Goal: Task Accomplishment & Management: Manage account settings

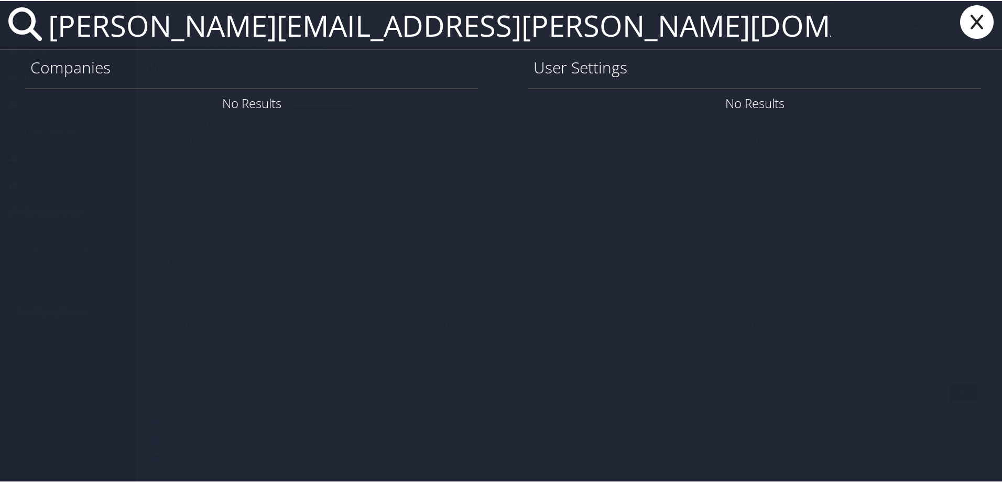
type input "Sam.Pugmire@sdl.usu.edu"
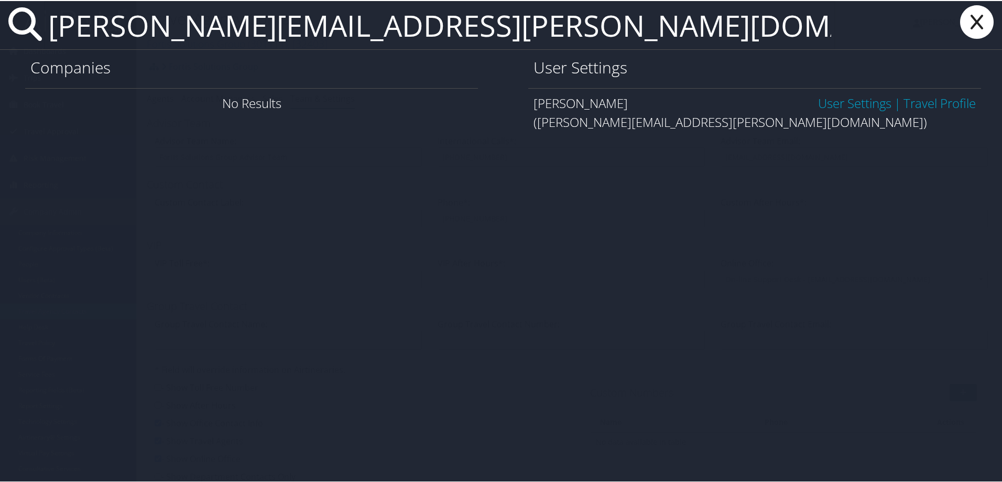
click at [857, 105] on link "User Settings" at bounding box center [854, 101] width 73 height 17
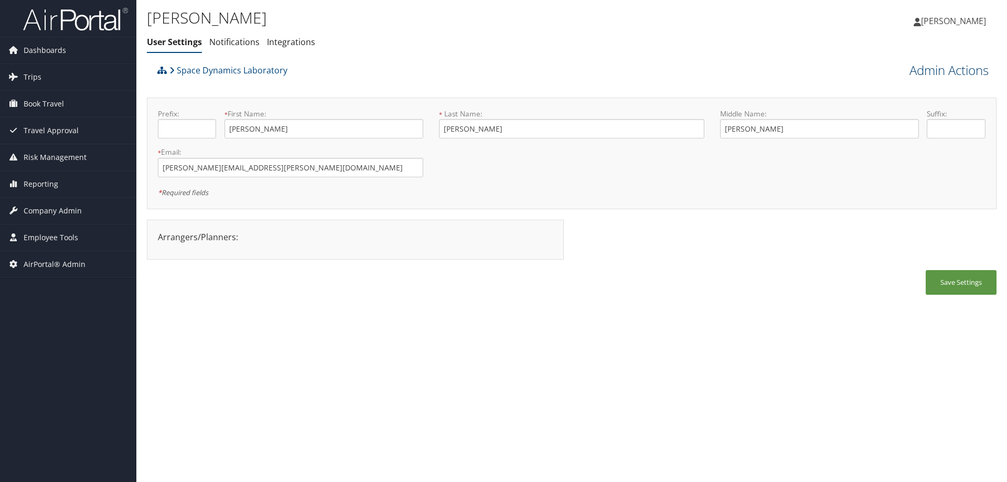
click at [932, 70] on link "Admin Actions" at bounding box center [948, 70] width 79 height 18
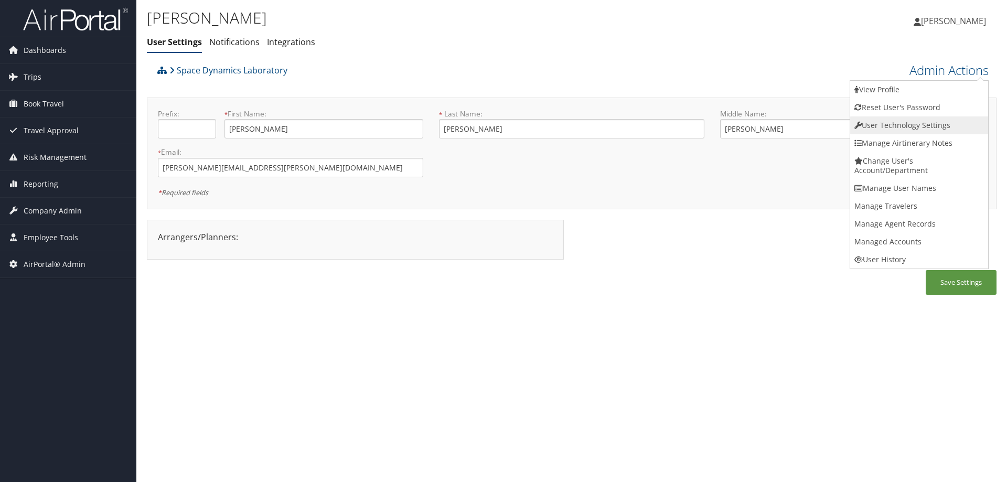
click at [901, 124] on link "User Technology Settings" at bounding box center [919, 125] width 138 height 18
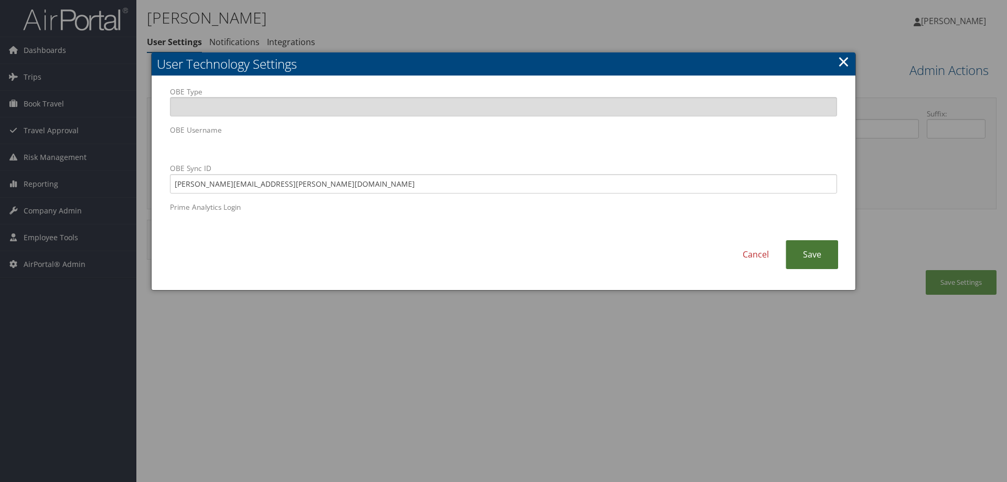
click at [815, 256] on link "Save" at bounding box center [811, 254] width 52 height 29
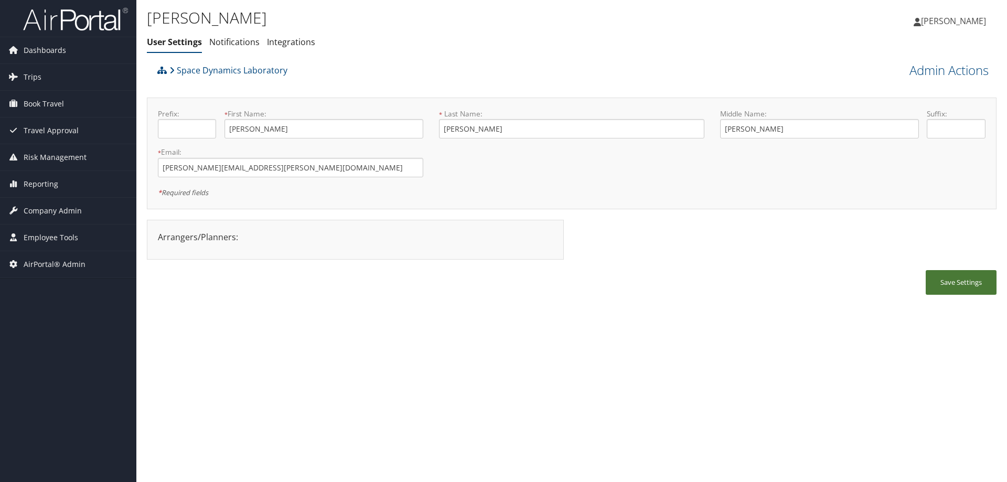
click at [945, 285] on button "Save Settings" at bounding box center [960, 282] width 71 height 25
click at [937, 71] on link "Admin Actions" at bounding box center [948, 70] width 79 height 18
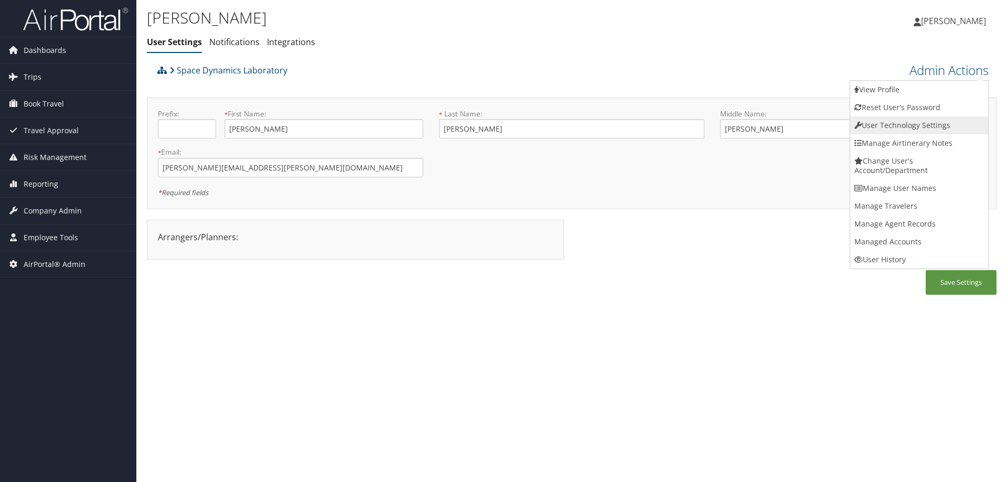
click at [915, 126] on link "User Technology Settings" at bounding box center [919, 125] width 138 height 18
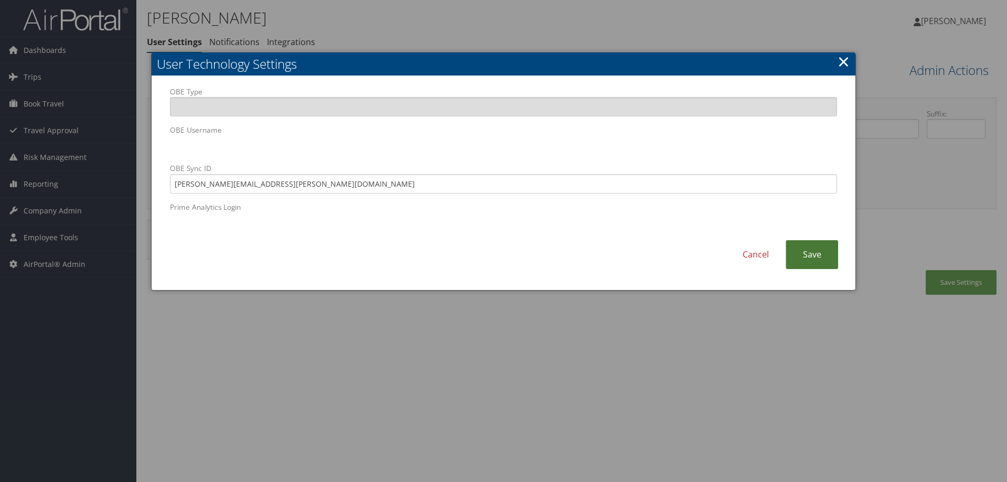
click at [821, 256] on link "Save" at bounding box center [811, 254] width 52 height 29
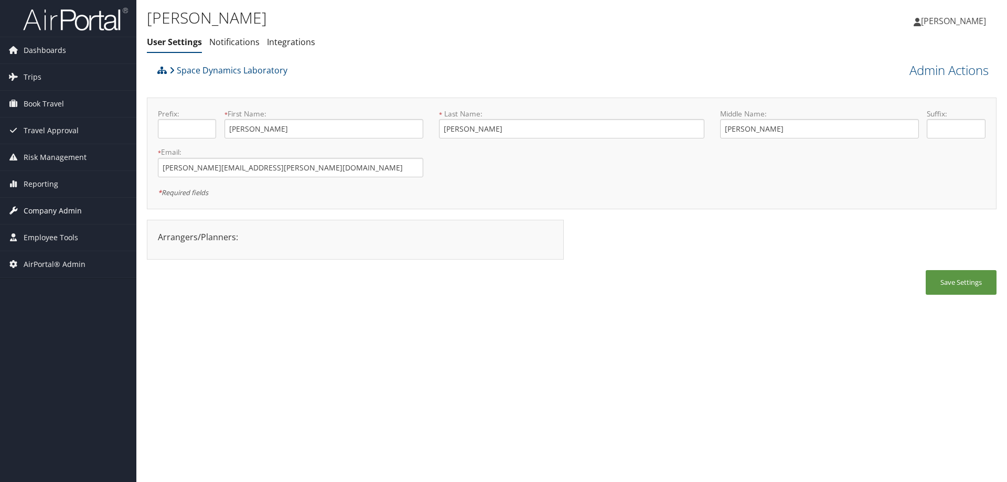
click at [54, 207] on span "Company Admin" at bounding box center [53, 211] width 58 height 26
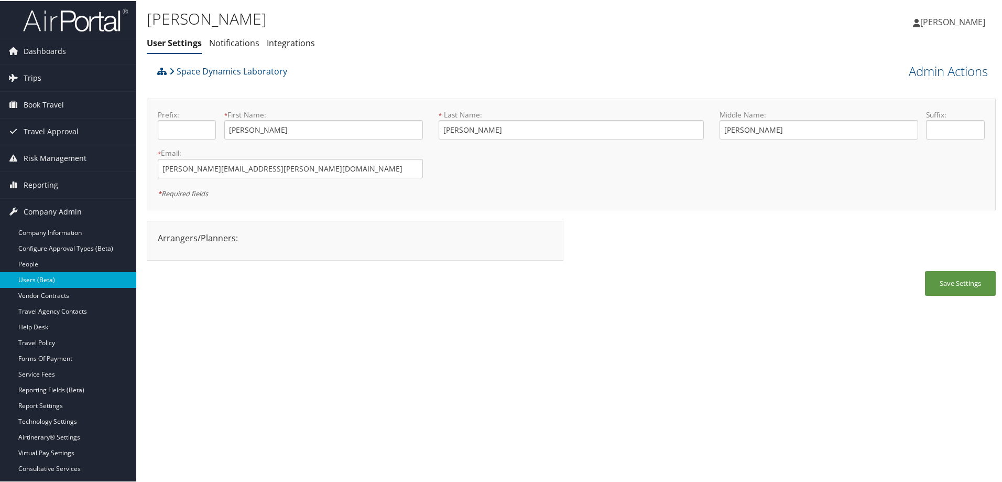
click at [59, 279] on link "Users (Beta)" at bounding box center [68, 279] width 136 height 16
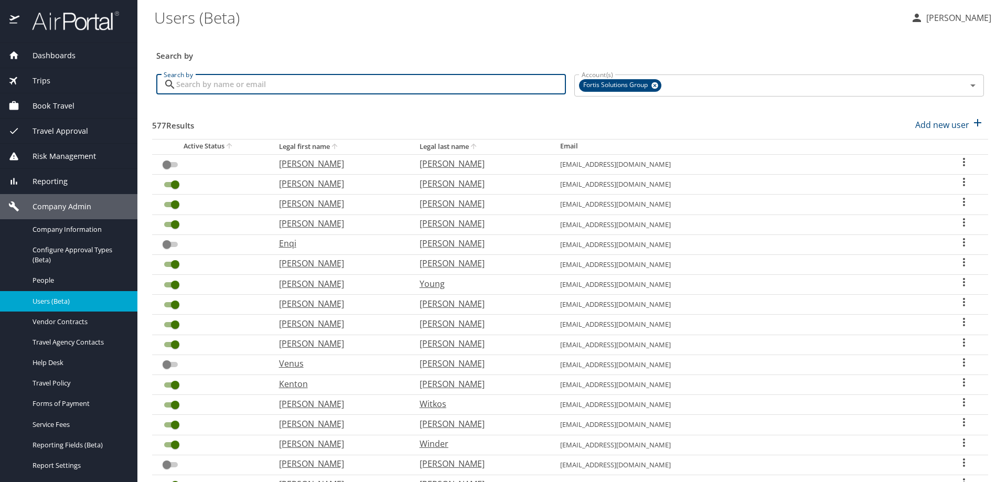
click at [238, 85] on input "Search by" at bounding box center [371, 84] width 390 height 20
paste input "Sam.Pugmire@sdl.usu.edu"
click at [651, 88] on icon at bounding box center [655, 86] width 8 height 12
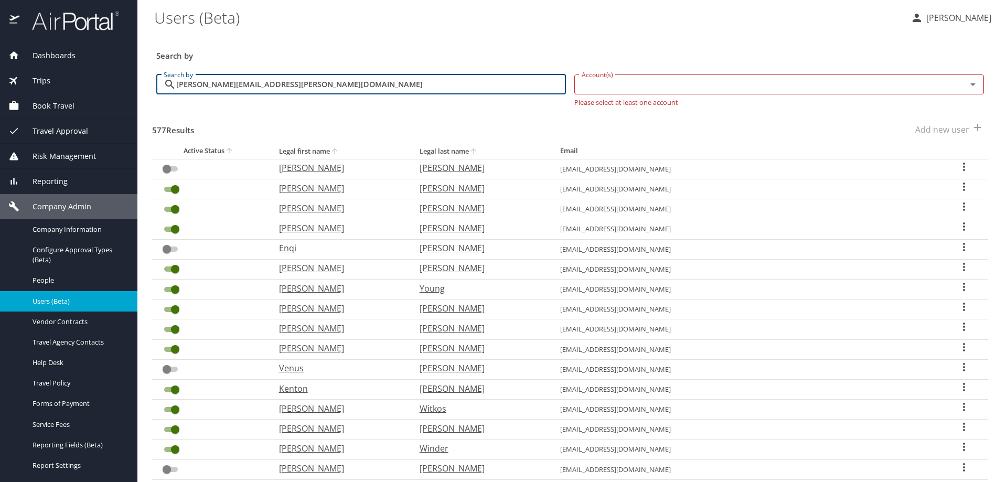
type input "Sam.Pugmire@sdl.usu.edu"
checkbox input "true"
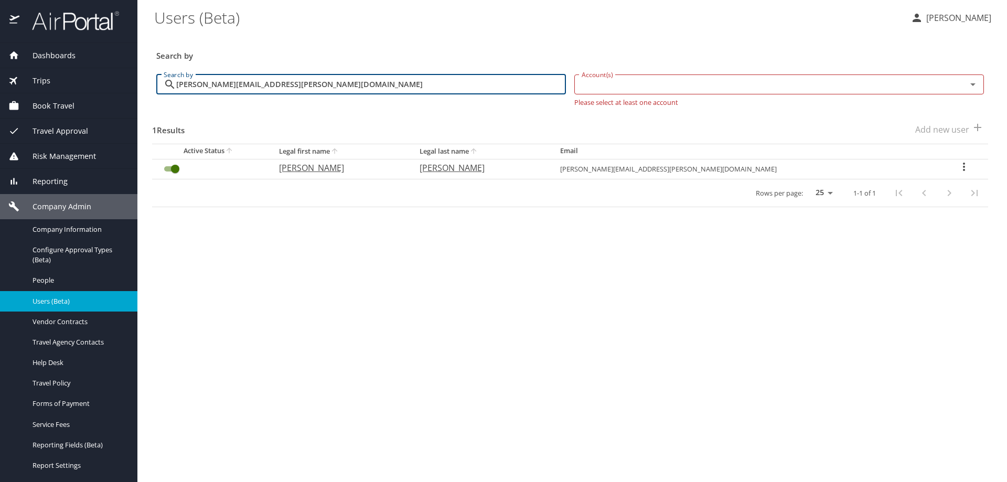
click at [963, 169] on icon "User Search Table" at bounding box center [964, 167] width 2 height 8
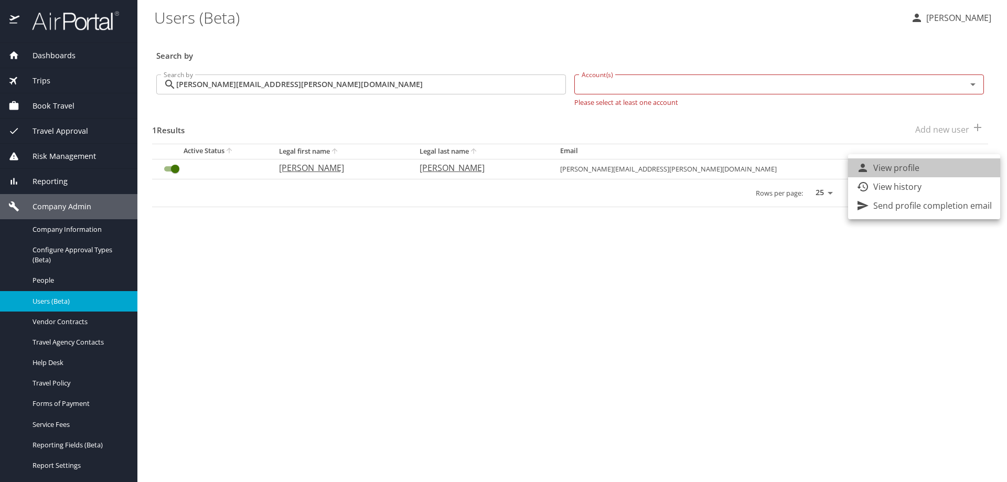
click at [948, 174] on li "View profile" at bounding box center [924, 167] width 152 height 19
select select "US"
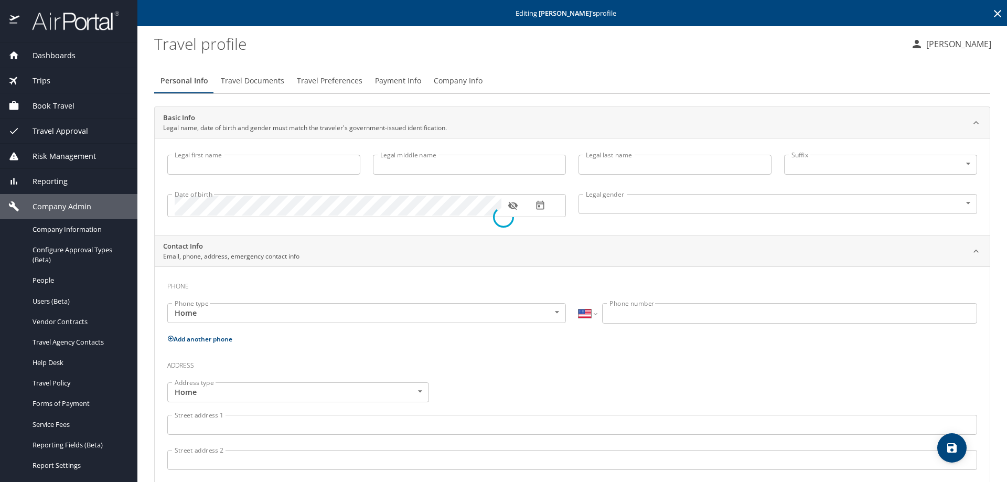
type input "Samuel"
type input "James"
type input "Pugmire"
type input "Male"
select select "US"
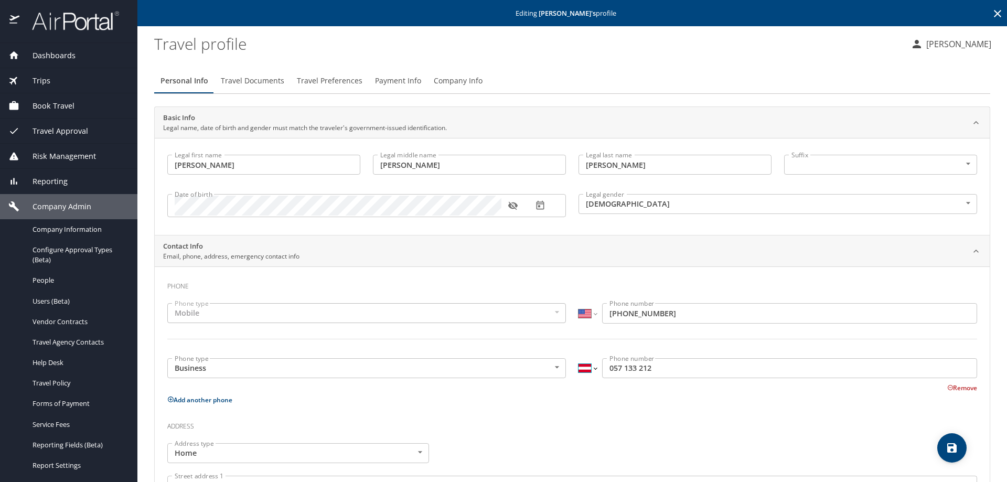
click at [590, 370] on select "International Afghanistan Åland Islands Albania Algeria American Samoa Andorra …" at bounding box center [587, 368] width 18 height 20
select select "US"
click at [578, 358] on select "International Afghanistan Åland Islands Albania Algeria American Samoa Andorra …" at bounding box center [587, 368] width 18 height 20
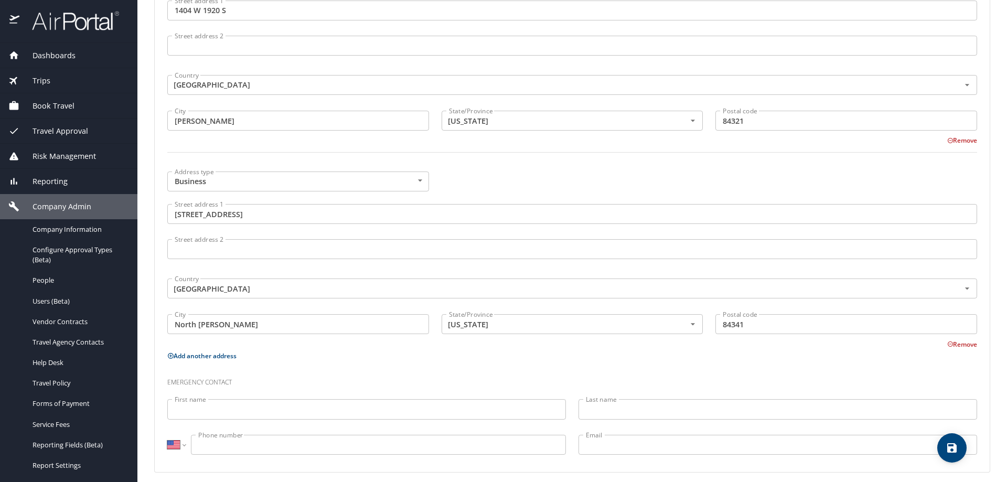
scroll to position [482, 0]
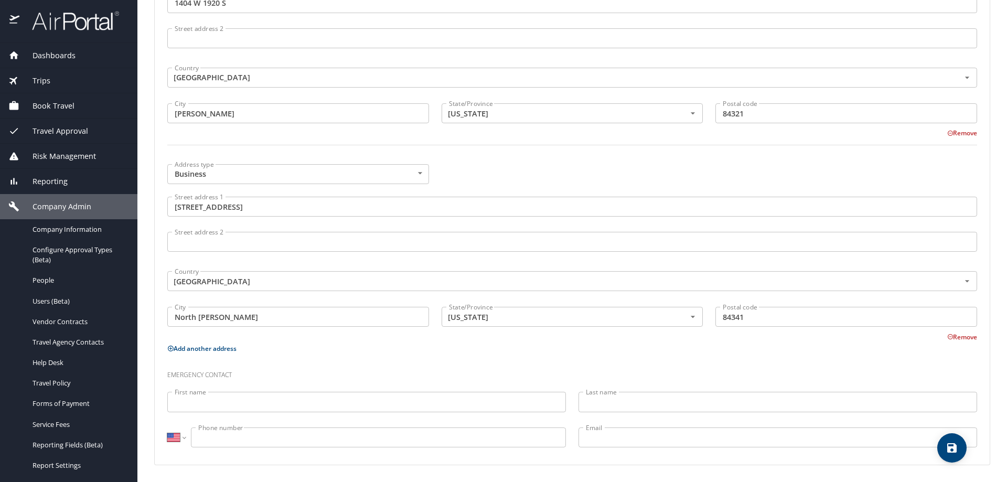
type input "(385) 713-3212"
click at [952, 447] on icon "save" at bounding box center [951, 447] width 9 height 9
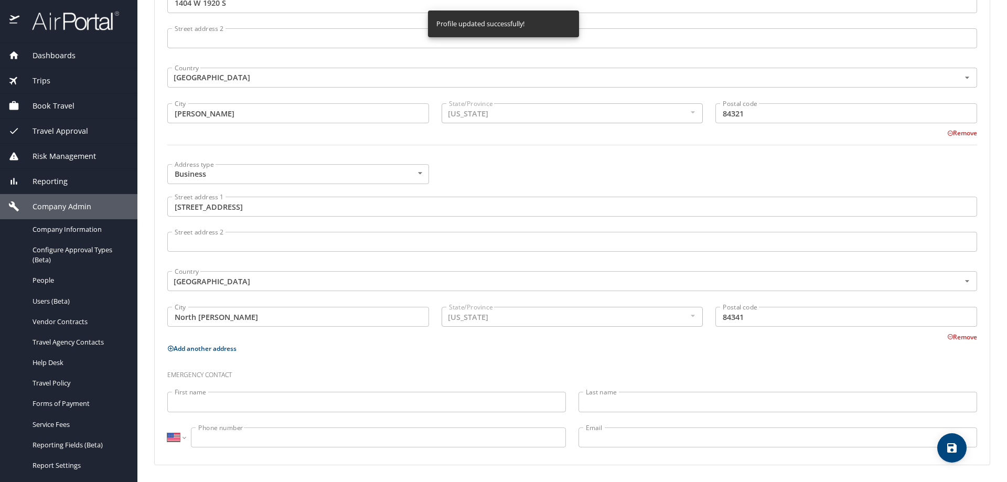
select select "US"
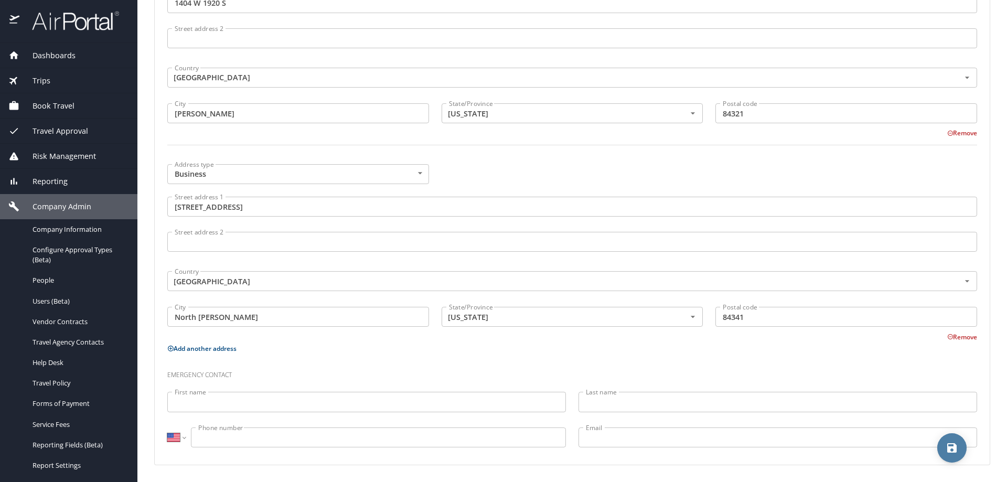
click at [953, 449] on icon "save" at bounding box center [951, 447] width 9 height 9
select select "US"
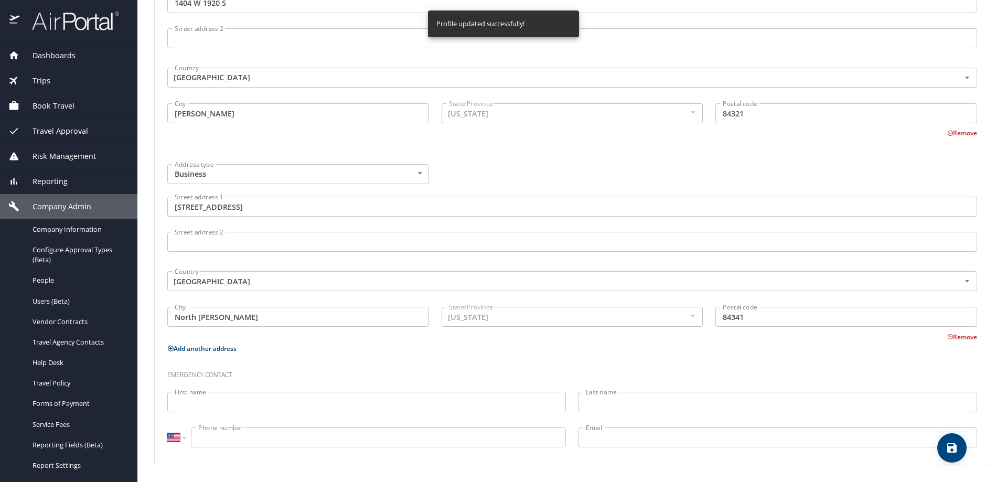
select select "US"
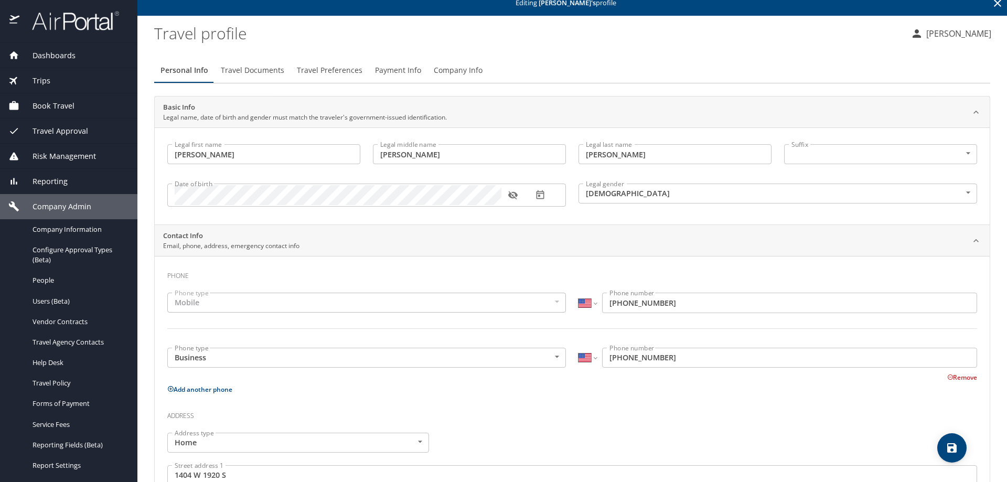
scroll to position [0, 0]
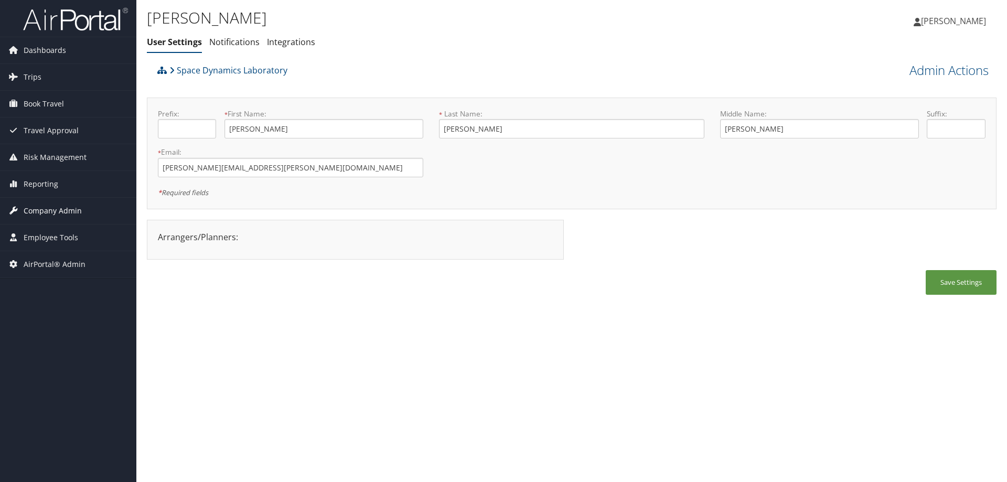
click at [61, 212] on span "Company Admin" at bounding box center [53, 211] width 58 height 26
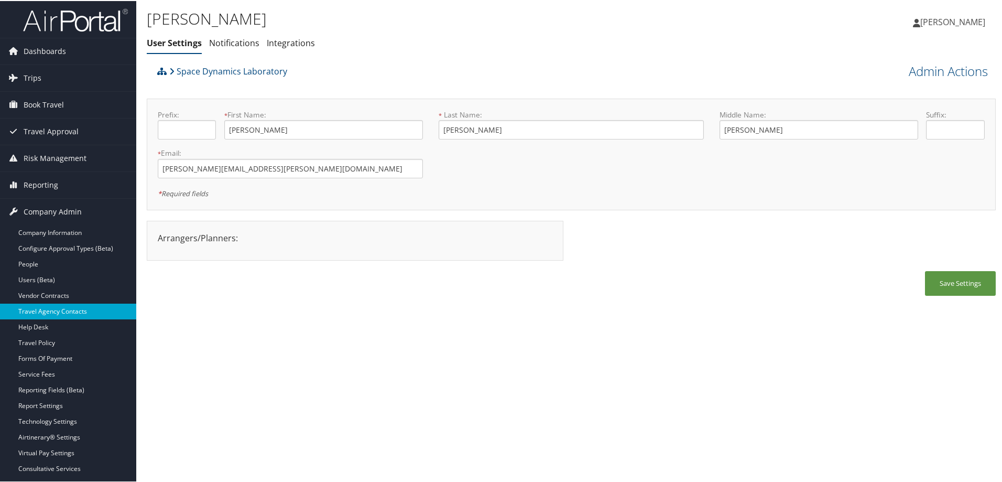
click at [91, 314] on link "Travel Agency Contacts" at bounding box center [68, 311] width 136 height 16
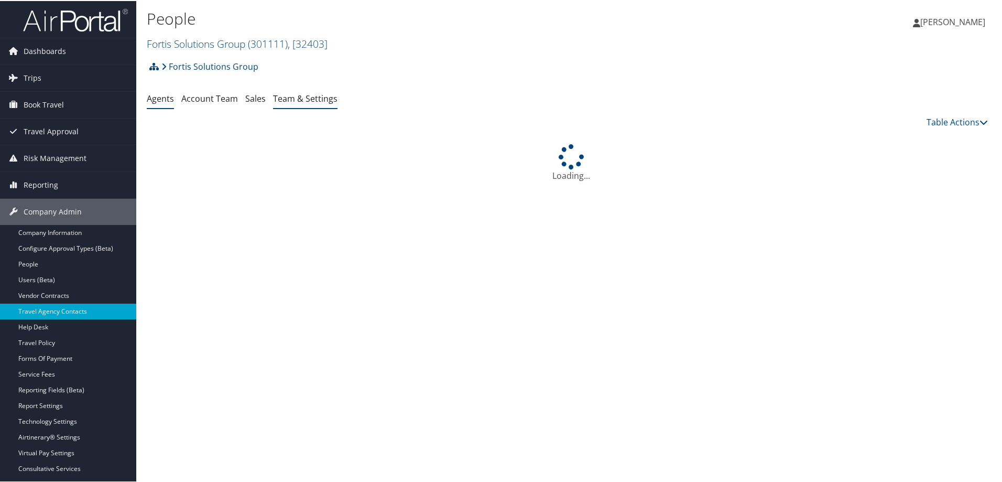
click at [325, 103] on link "Team & Settings" at bounding box center [305, 98] width 64 height 12
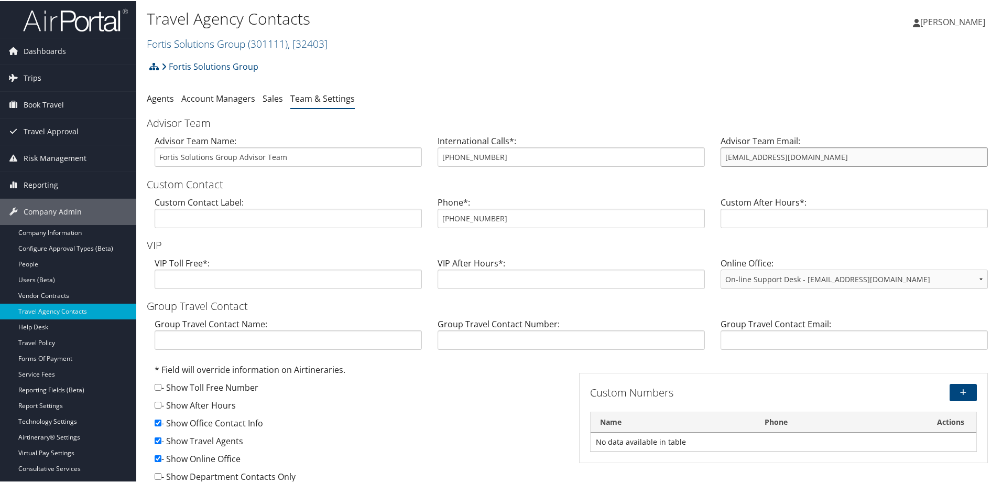
drag, startPoint x: 837, startPoint y: 155, endPoint x: 685, endPoint y: 141, distance: 152.7
click at [685, 141] on div "Advisor Team Name: Fortis Solutions Group Advisor Team International Calls*: 80…" at bounding box center [571, 154] width 849 height 40
drag, startPoint x: 555, startPoint y: 223, endPoint x: 429, endPoint y: 226, distance: 125.9
click at [430, 226] on div "Phone*: 801-218-2818" at bounding box center [571, 215] width 283 height 40
click at [224, 44] on link "Fortis Solutions Group ( 301111 ) , [ 32403 ]" at bounding box center [237, 43] width 181 height 14
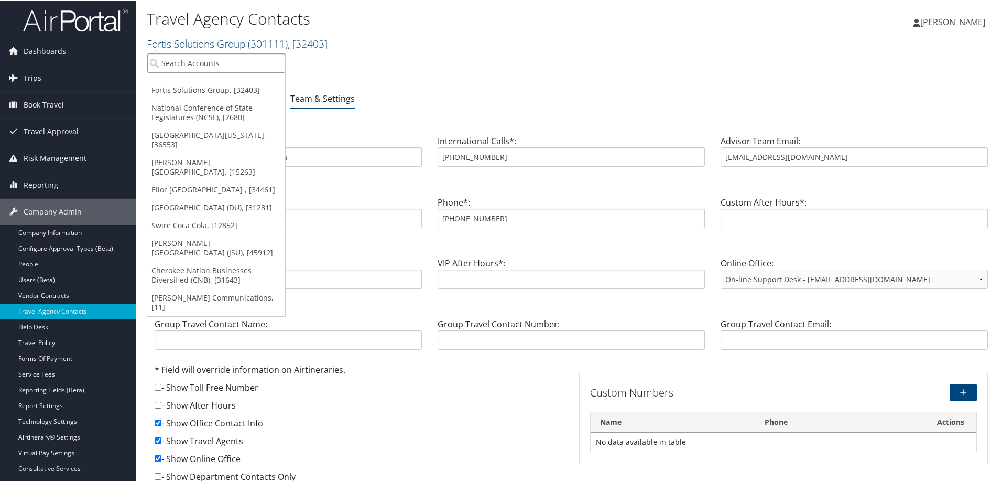
click at [213, 66] on input "search" at bounding box center [216, 61] width 138 height 19
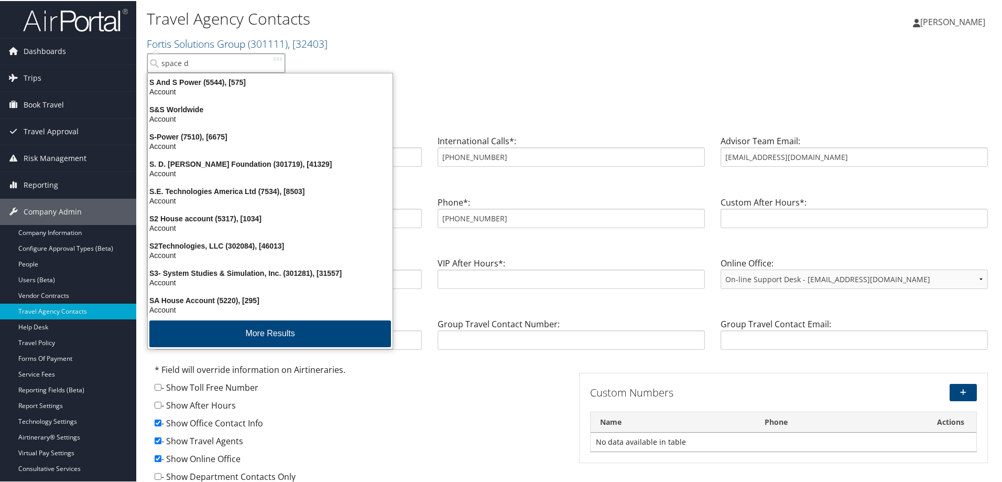
type input "space dy"
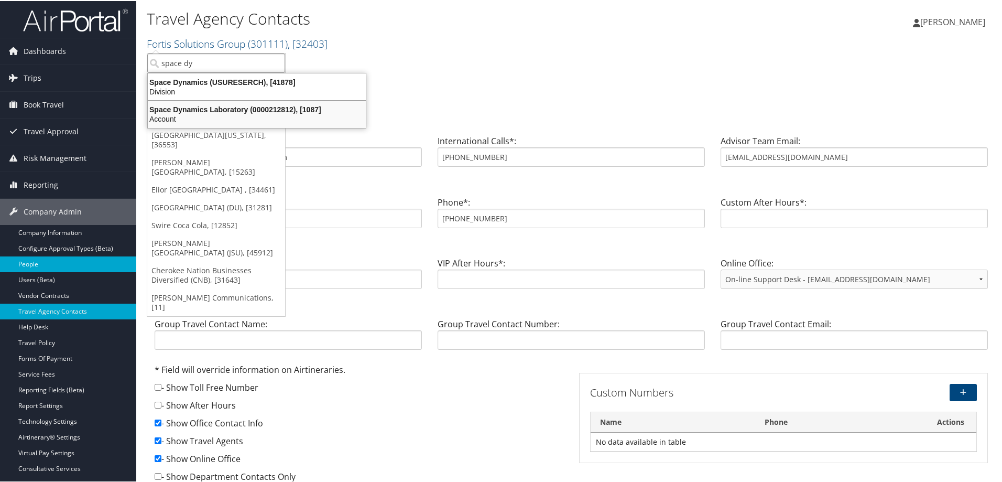
drag, startPoint x: 209, startPoint y: 88, endPoint x: 47, endPoint y: 261, distance: 236.6
click at [47, 261] on div "Dashboards AirPortal 360™ (Manager) AirPortal 360™ (Agent) My Travel Dashboard …" at bounding box center [503, 260] width 1007 height 521
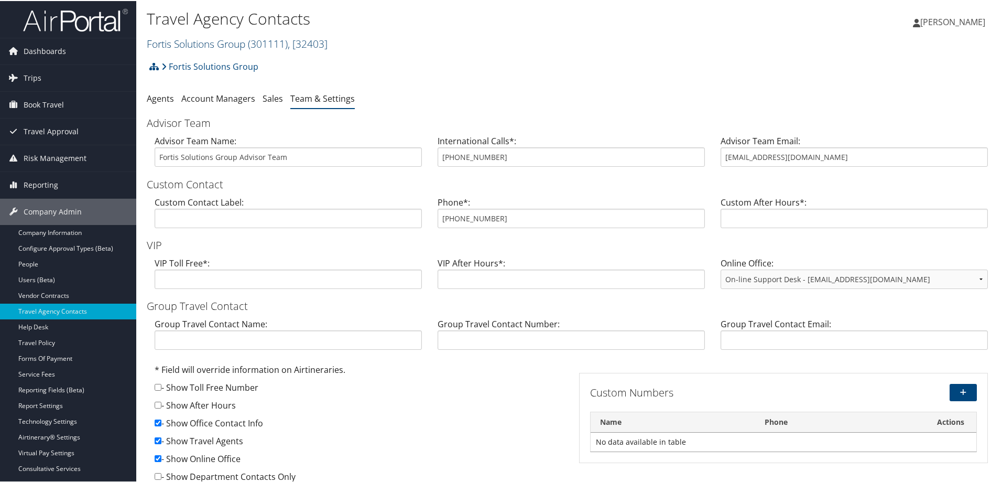
click at [230, 43] on link "Fortis Solutions Group ( 301111 ) , [ 32403 ]" at bounding box center [237, 43] width 181 height 14
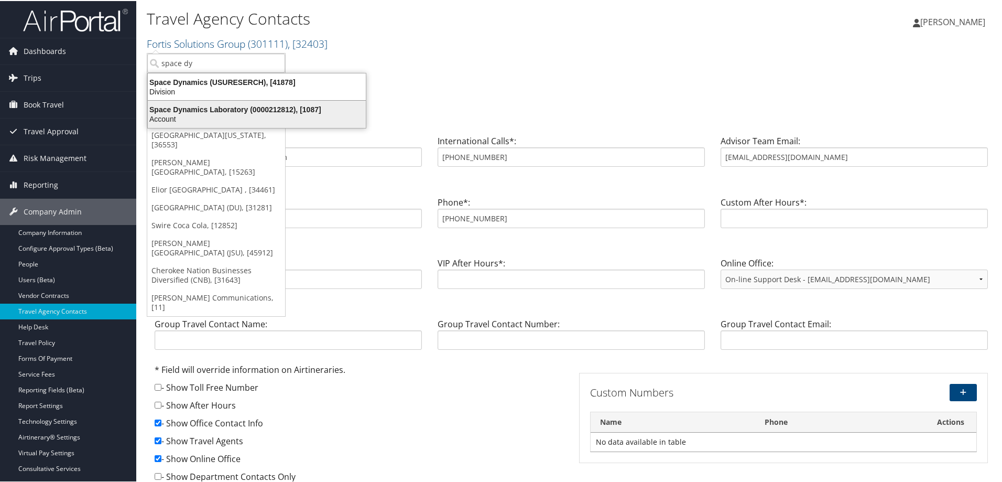
click at [275, 104] on div "Space Dynamics Laboratory (0000212812), [1087]" at bounding box center [257, 108] width 231 height 9
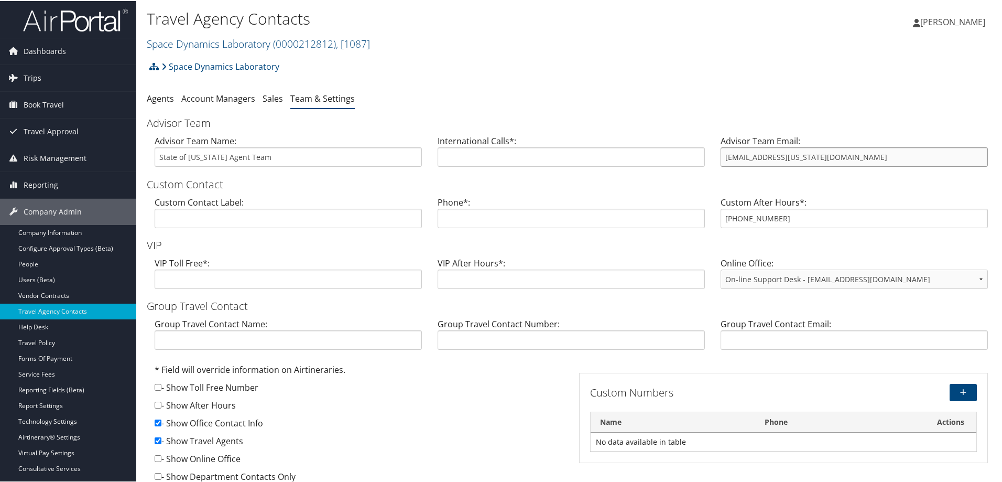
drag, startPoint x: 805, startPoint y: 157, endPoint x: 714, endPoint y: 155, distance: 91.8
click at [714, 155] on div "Advisor Team Email: [EMAIL_ADDRESS][US_STATE][DOMAIN_NAME]" at bounding box center [854, 154] width 283 height 40
